Goal: Obtain resource: Obtain resource

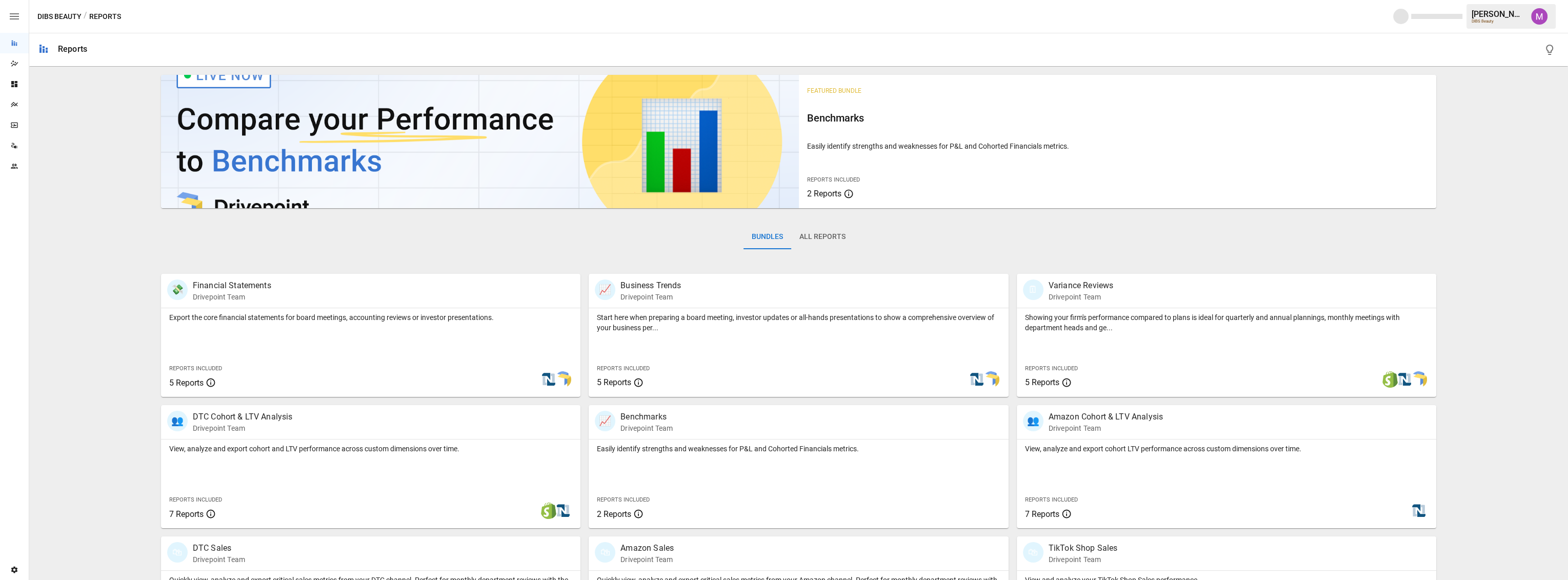
click at [7, 102] on div "Plans" at bounding box center [14, 104] width 29 height 8
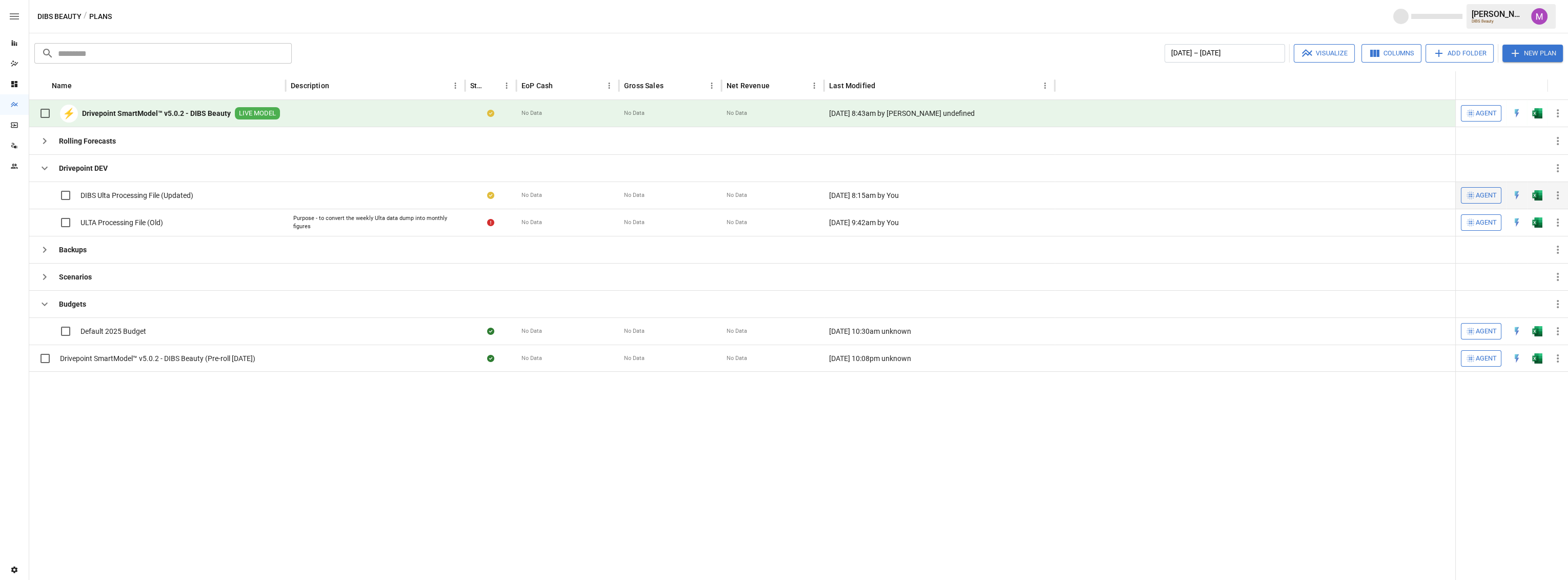
click at [167, 197] on span "DIBS Ulta Processing File (Updated)" at bounding box center [136, 196] width 113 height 10
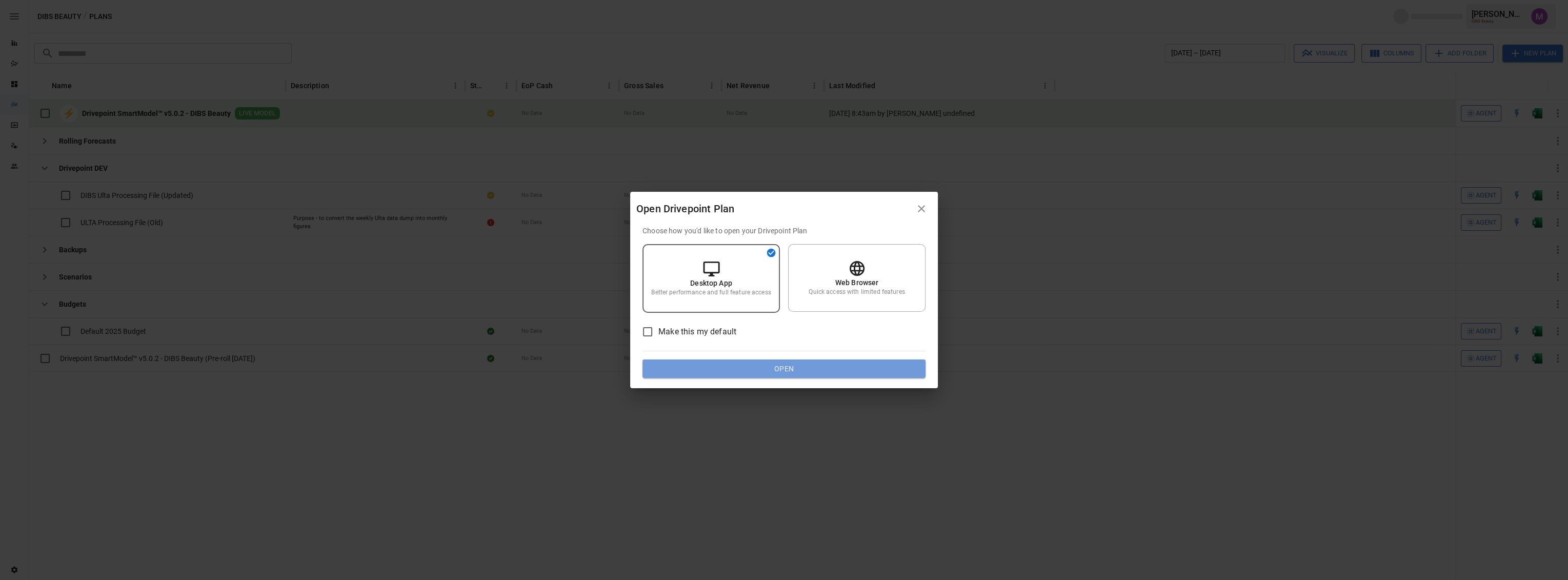
click at [726, 375] on button "Open" at bounding box center [784, 368] width 283 height 19
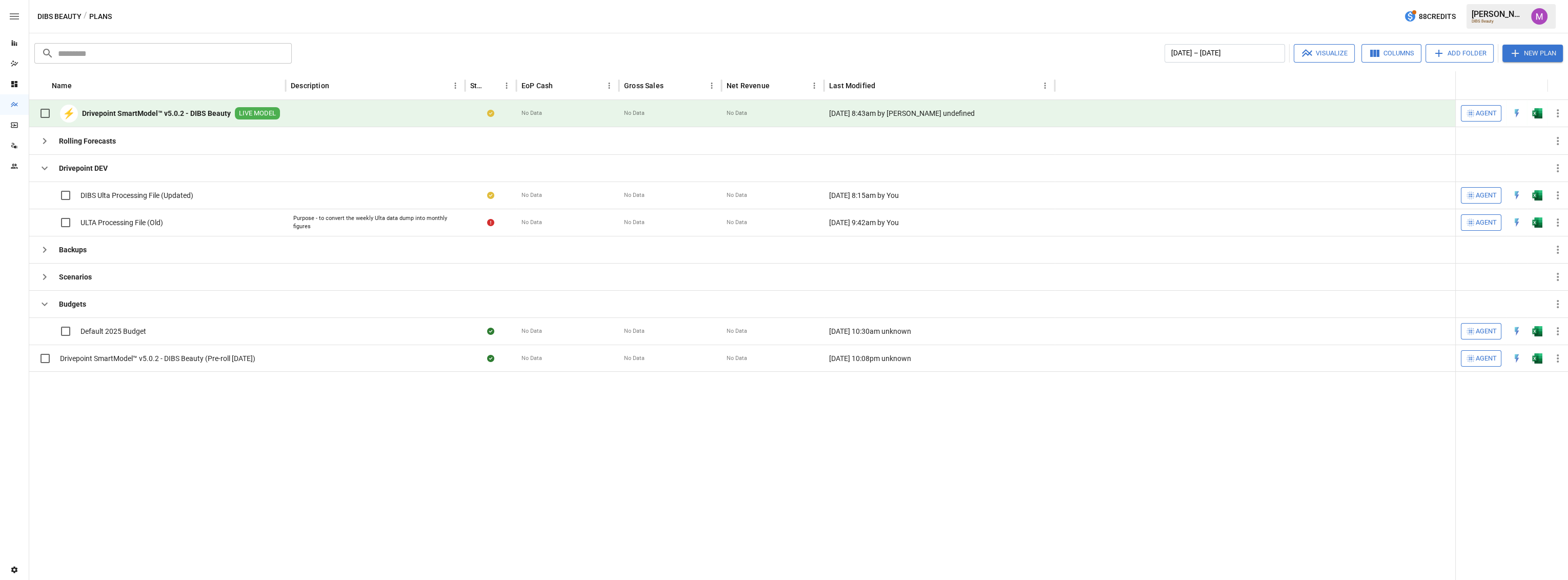
click at [417, 447] on div at bounding box center [742, 476] width 1426 height 209
click at [161, 196] on span "DIBS Ulta Processing File (Updated)" at bounding box center [136, 196] width 113 height 10
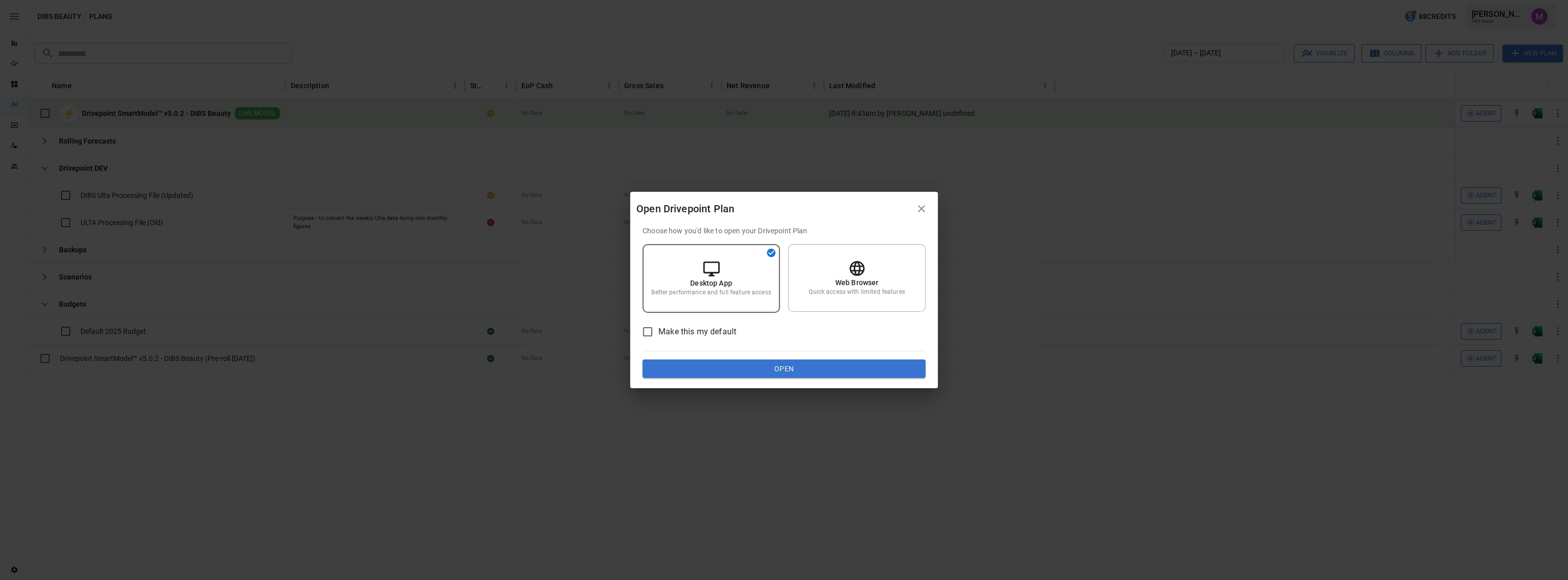
click at [282, 152] on div "Open Drivepoint Plan Choose how you'd like to open your Drivepoint Plan Desktop…" at bounding box center [784, 290] width 1568 height 580
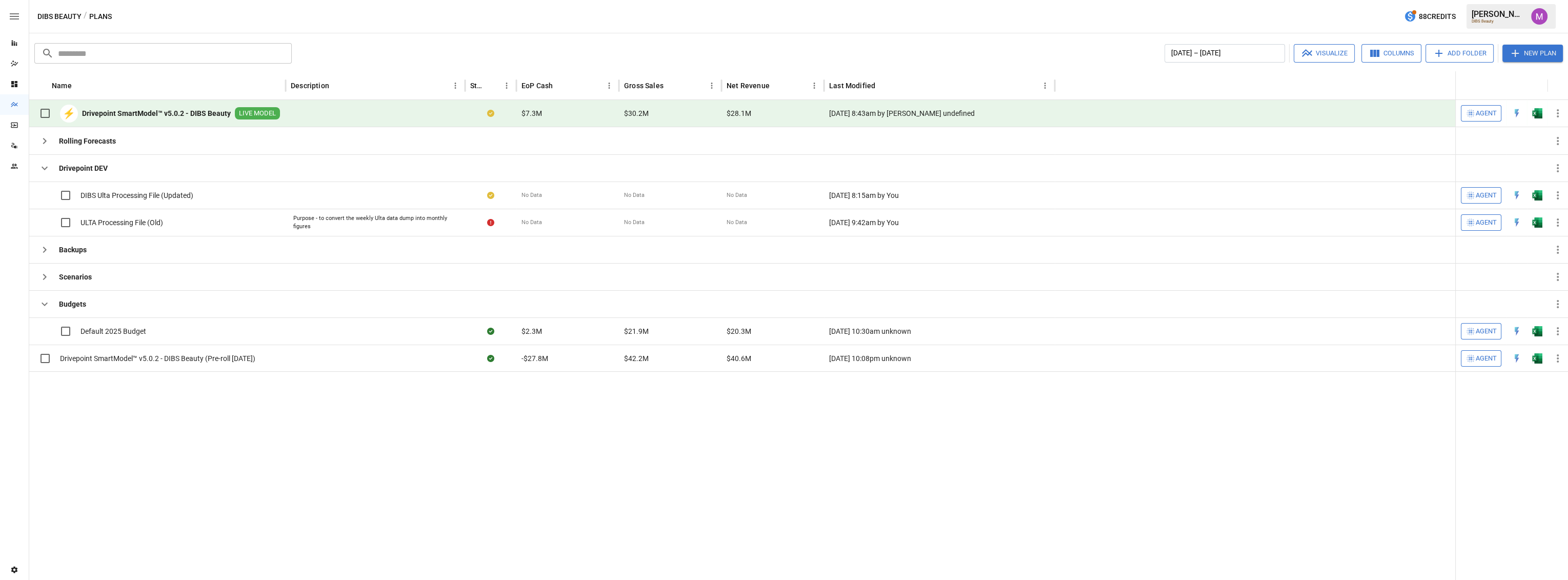
click at [209, 115] on b "Drivepoint SmartModel™ v5.0.2 - DIBS Beauty" at bounding box center [156, 113] width 149 height 10
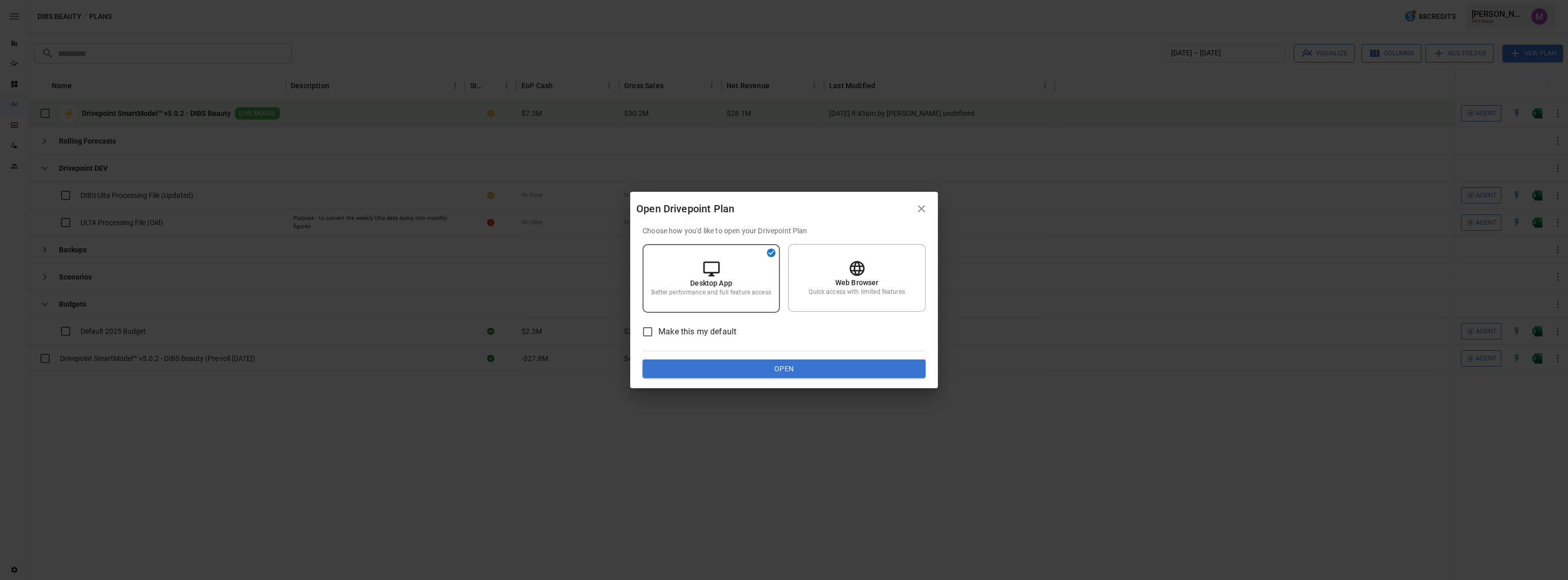
click at [799, 366] on button "Open" at bounding box center [784, 368] width 283 height 19
